Goal: Information Seeking & Learning: Learn about a topic

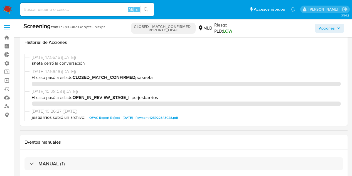
select select "10"
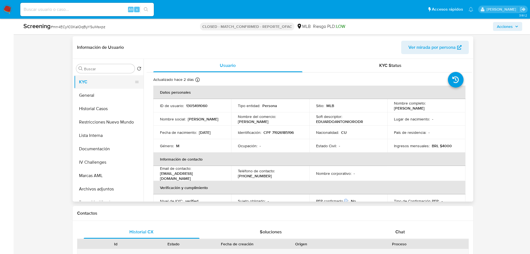
scroll to position [139, 0]
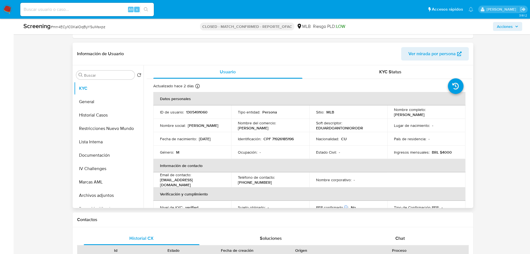
drag, startPoint x: 454, startPoint y: 114, endPoint x: 393, endPoint y: 116, distance: 61.6
click at [352, 116] on div "Nombre completo : [PERSON_NAME]" at bounding box center [426, 112] width 65 height 10
copy p "[PERSON_NAME]"
click at [98, 169] on button "IV Challenges" at bounding box center [106, 168] width 65 height 13
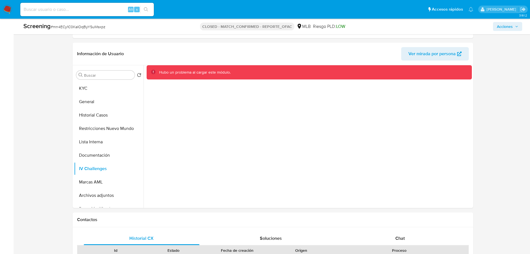
click at [352, 108] on div "Cerrado por sneta Asignado el: [DATE] 13:25:31 Creado el: [DATE] Creado el: [DA…" at bounding box center [273, 233] width 506 height 700
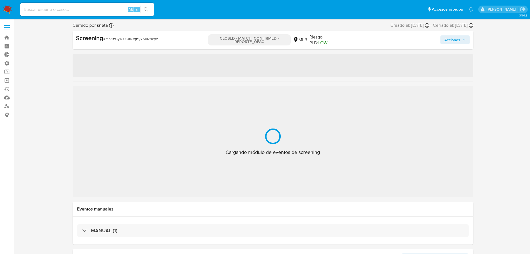
select select "10"
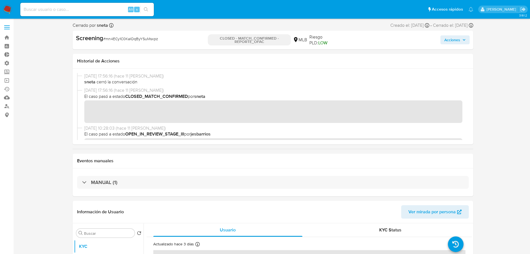
scroll to position [111, 0]
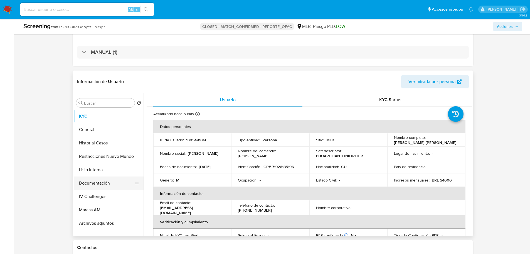
click at [104, 188] on button "Documentación" at bounding box center [106, 182] width 65 height 13
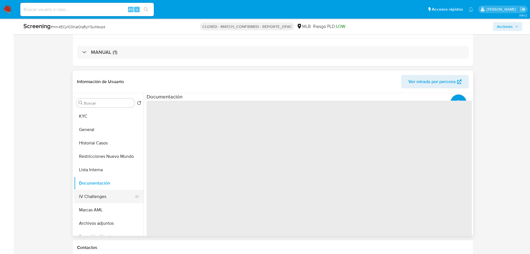
click at [97, 196] on button "IV Challenges" at bounding box center [106, 196] width 65 height 13
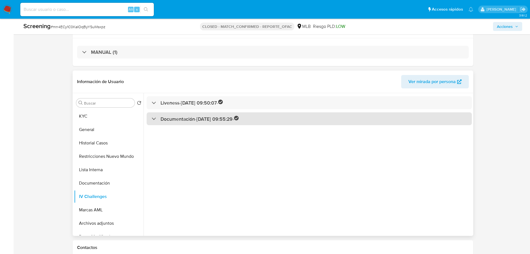
click at [200, 125] on div "Documentación - 17/04/2025 09:55:29 -" at bounding box center [310, 118] width 326 height 13
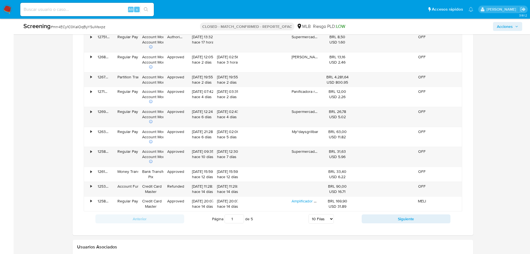
scroll to position [501, 0]
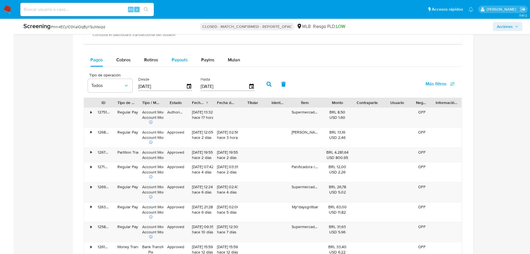
click at [175, 62] on span "Payouts" at bounding box center [180, 60] width 16 height 6
select select "10"
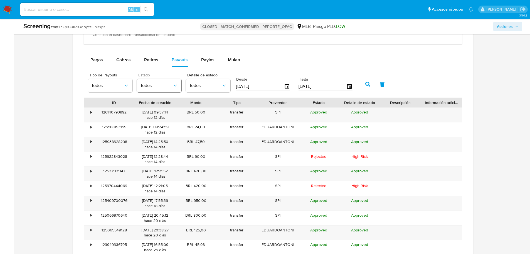
click at [164, 87] on span "Todos" at bounding box center [156, 86] width 32 height 6
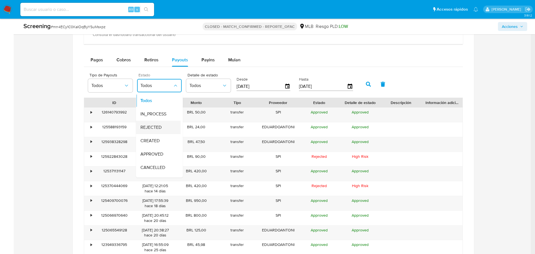
click at [156, 128] on span "REJECTED" at bounding box center [150, 127] width 21 height 6
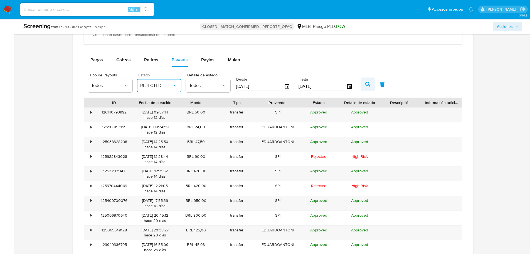
click at [365, 84] on button "button" at bounding box center [368, 83] width 14 height 13
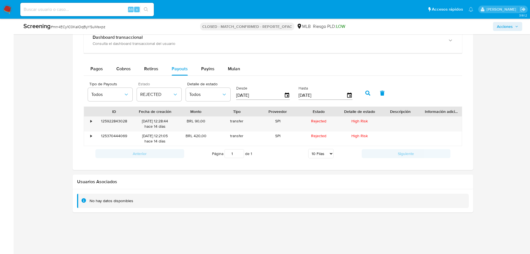
scroll to position [492, 0]
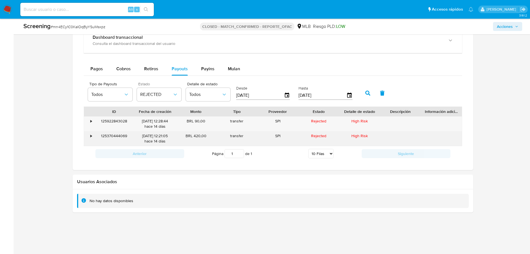
click at [119, 136] on div "125370444069" at bounding box center [114, 138] width 41 height 14
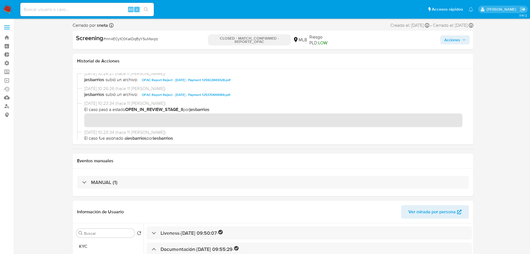
scroll to position [84, 0]
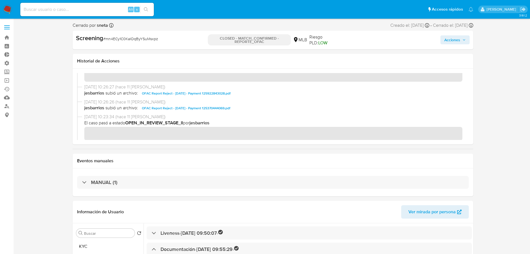
click at [175, 109] on span "OFAC Report Reject - [DATE] - Payment 125370444069.pdf" at bounding box center [186, 108] width 89 height 7
click at [185, 92] on span "OFAC Report Reject - [DATE] - Payment 125922843028.pdf" at bounding box center [186, 93] width 89 height 7
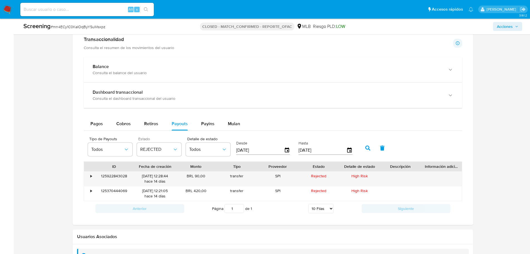
scroll to position [492, 0]
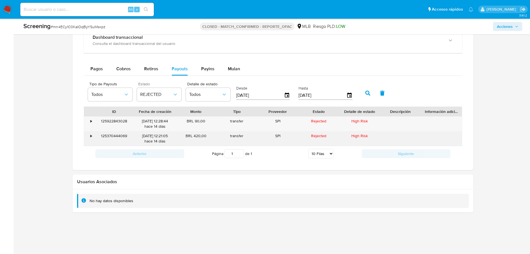
click at [117, 135] on div "125370444069" at bounding box center [114, 138] width 41 height 14
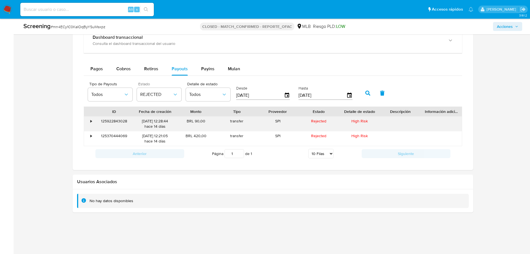
click at [122, 119] on div "125922843028" at bounding box center [114, 123] width 41 height 14
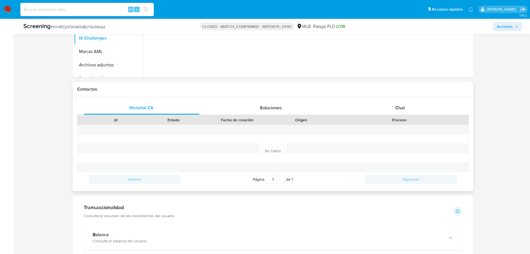
scroll to position [242, 0]
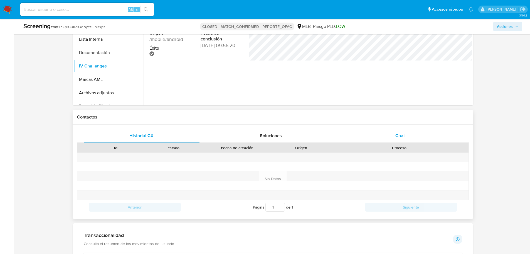
click at [396, 133] on span "Chat" at bounding box center [400, 135] width 9 height 6
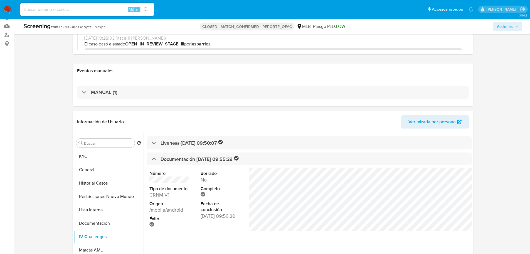
scroll to position [111, 0]
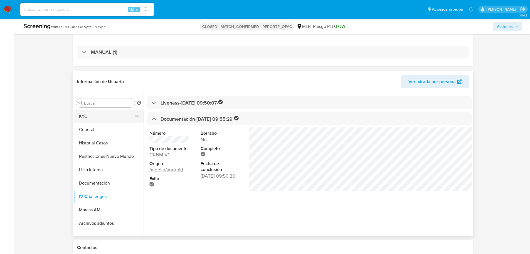
click at [80, 116] on button "KYC" at bounding box center [106, 115] width 65 height 13
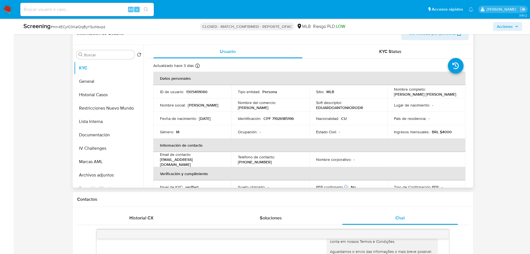
scroll to position [159, 0]
click at [283, 119] on p "CPF 71926185196" at bounding box center [279, 118] width 30 height 5
copy p "71926185196"
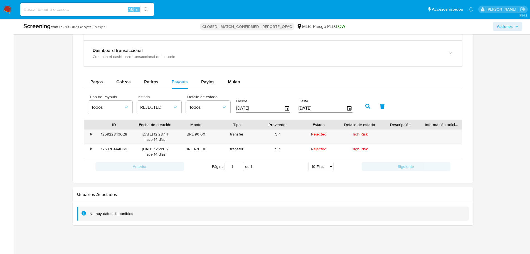
scroll to position [577, 0]
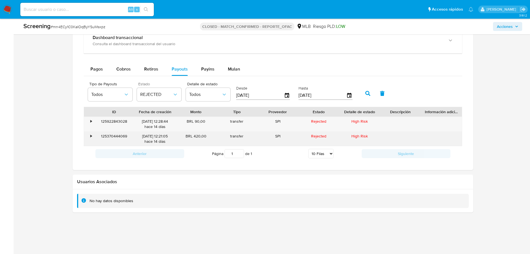
click at [109, 136] on div "125370444069" at bounding box center [114, 138] width 41 height 14
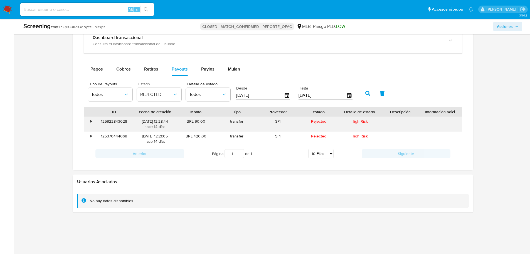
click at [123, 121] on div "125922843028" at bounding box center [114, 124] width 41 height 14
